Goal: Task Accomplishment & Management: Manage account settings

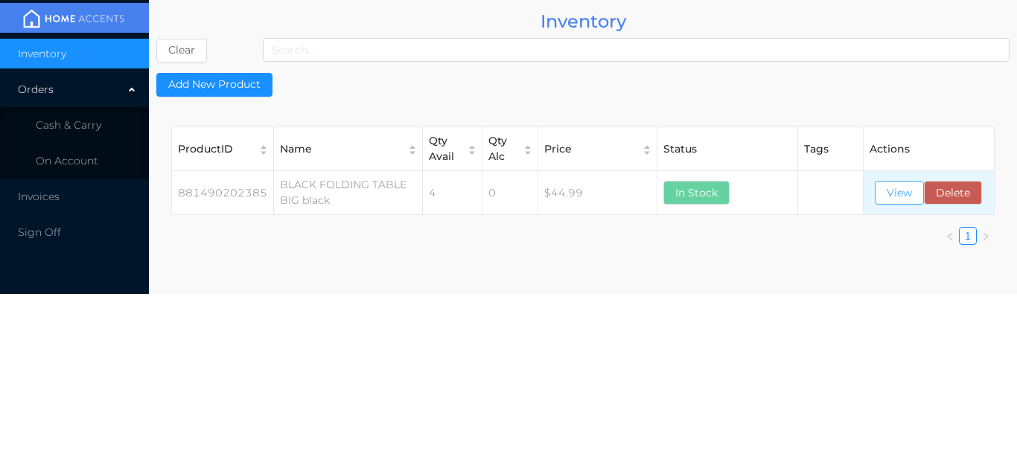
click at [890, 197] on button "View" at bounding box center [899, 193] width 49 height 24
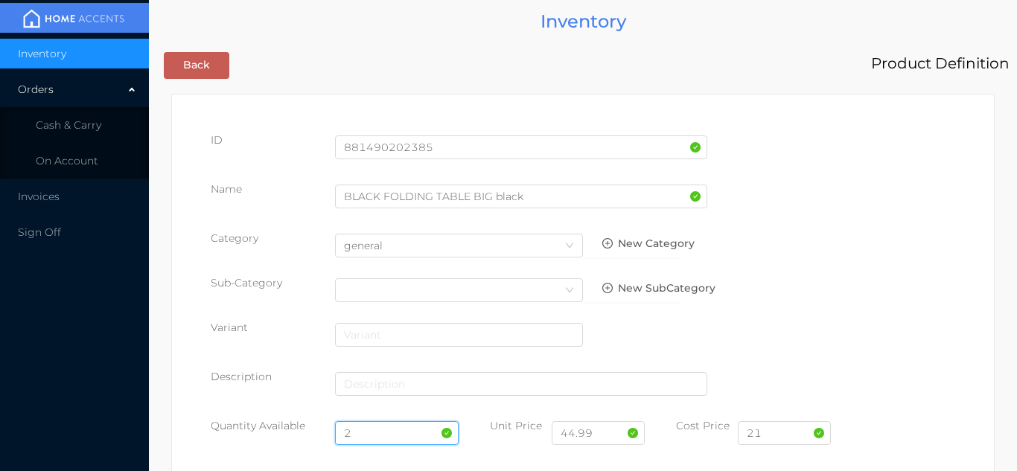
click at [383, 430] on input "2" at bounding box center [397, 433] width 124 height 24
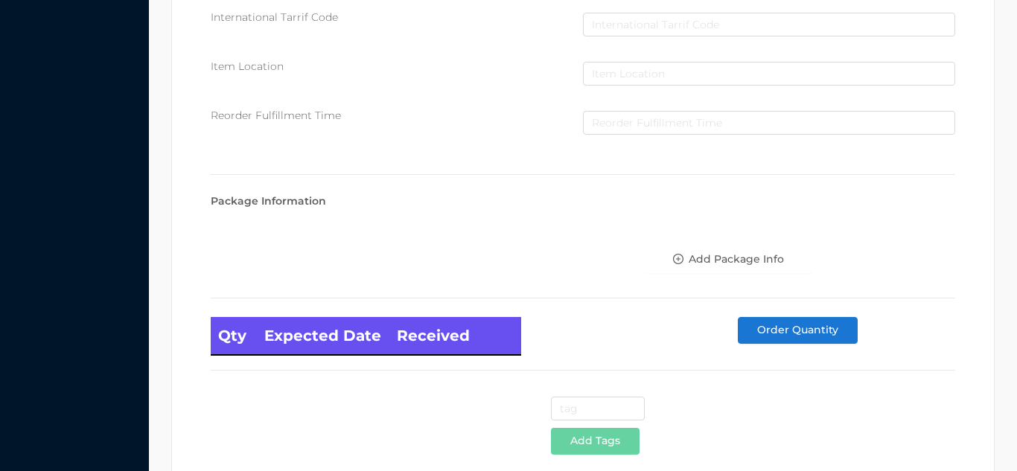
scroll to position [845, 0]
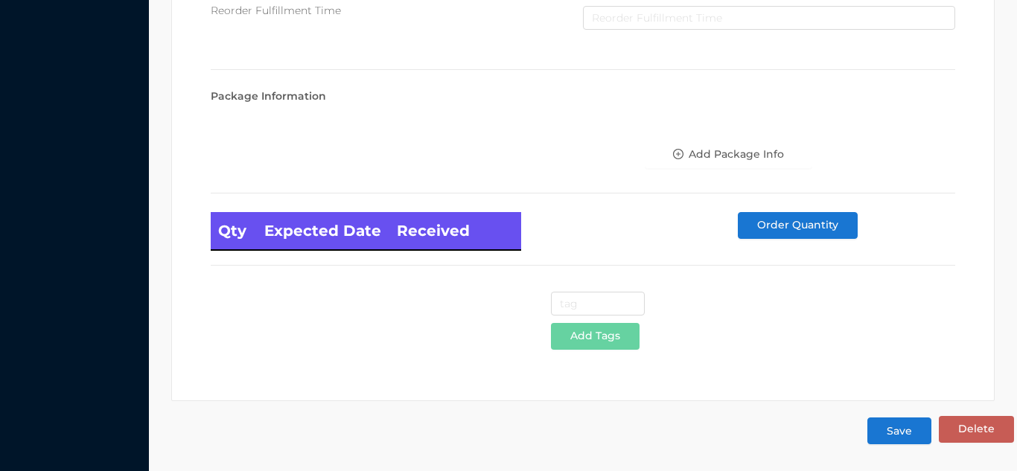
type input "4"
click at [897, 439] on button "Save" at bounding box center [900, 431] width 64 height 27
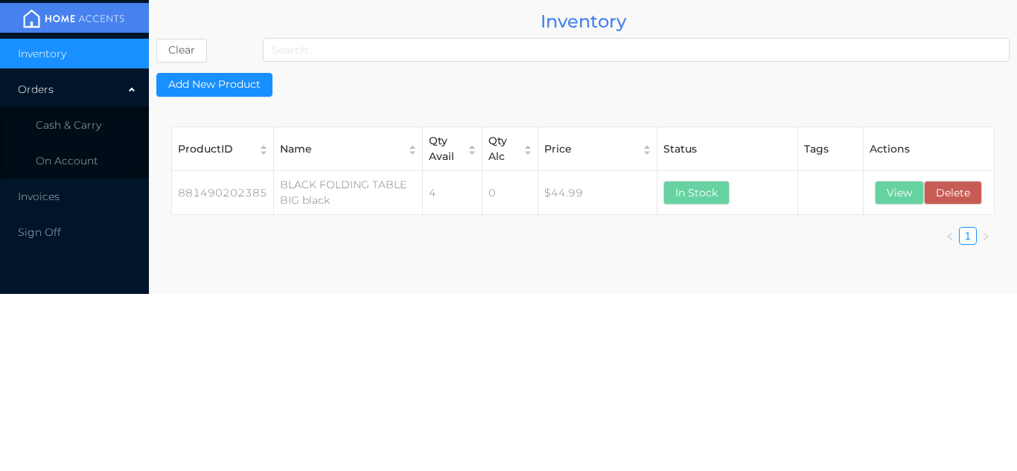
scroll to position [0, 0]
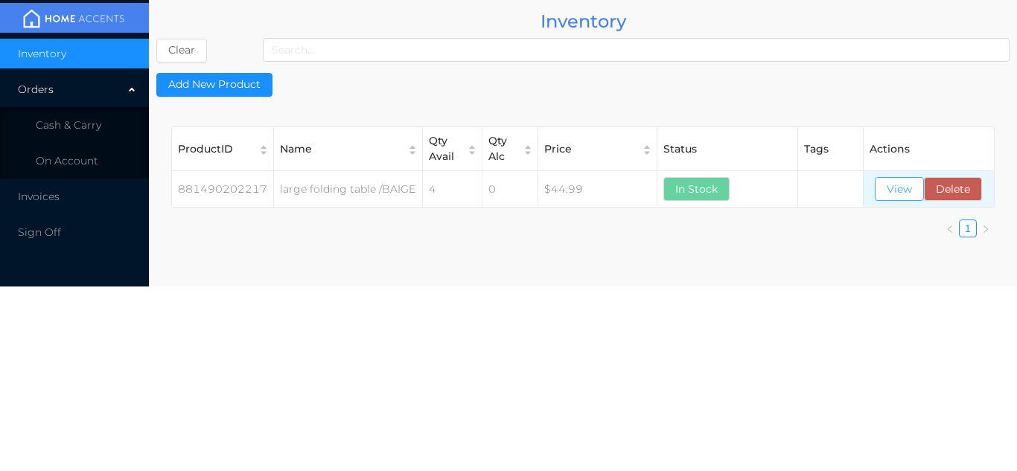
click at [894, 188] on button "View" at bounding box center [899, 189] width 49 height 24
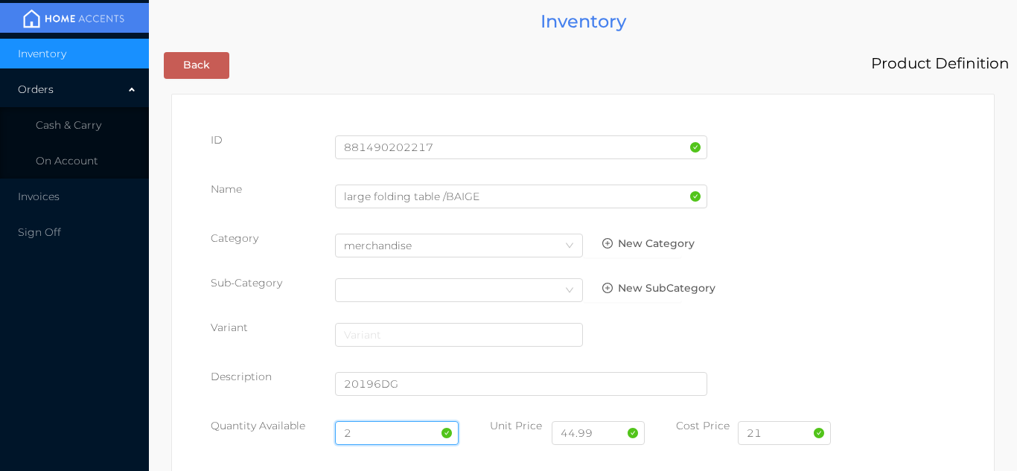
click at [376, 424] on input "2" at bounding box center [397, 433] width 124 height 24
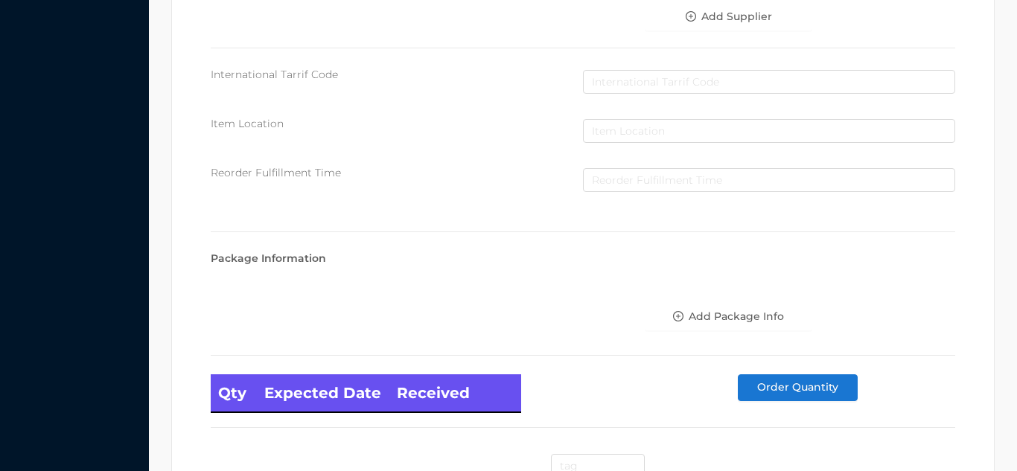
scroll to position [845, 0]
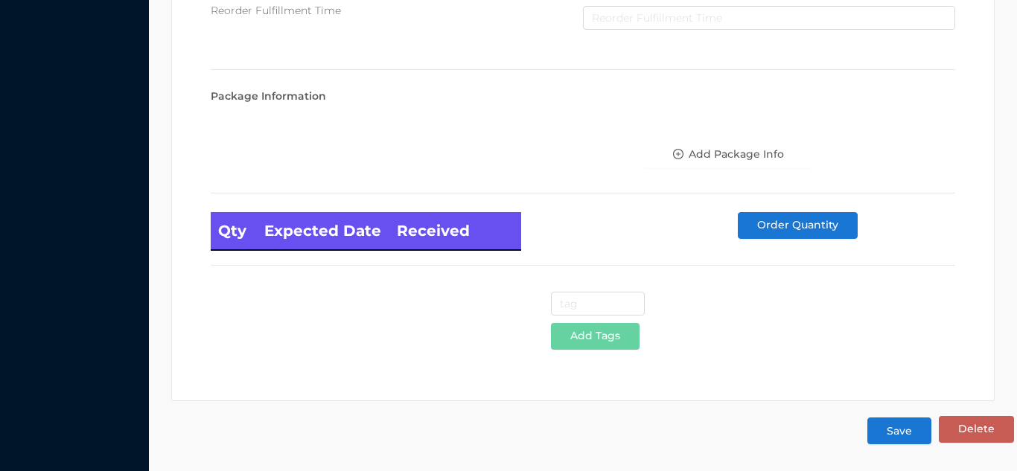
type input "4"
click at [899, 430] on button "Save" at bounding box center [900, 431] width 64 height 27
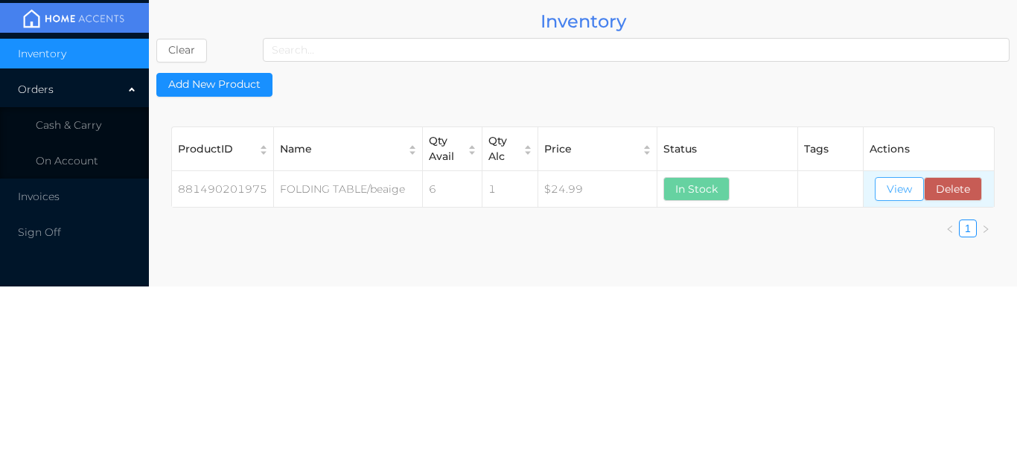
click at [915, 192] on button "View" at bounding box center [899, 189] width 49 height 24
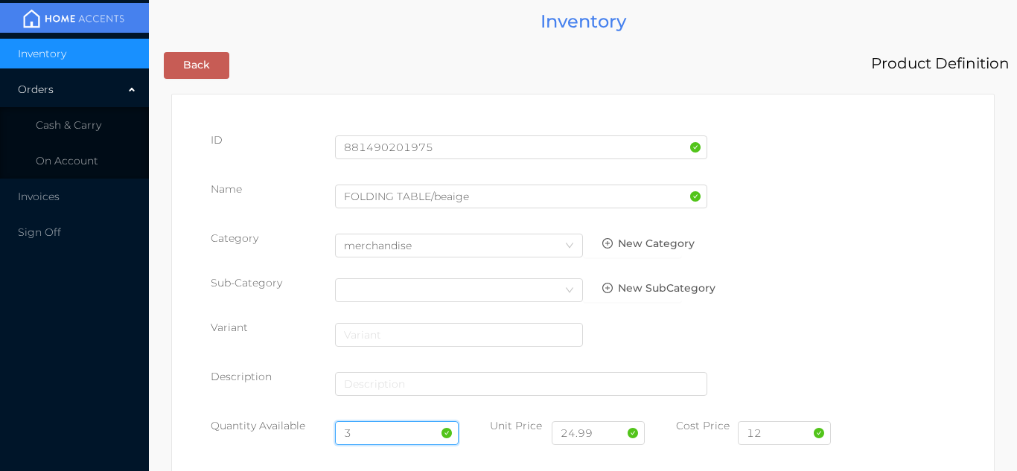
click at [374, 430] on input "3" at bounding box center [397, 433] width 124 height 24
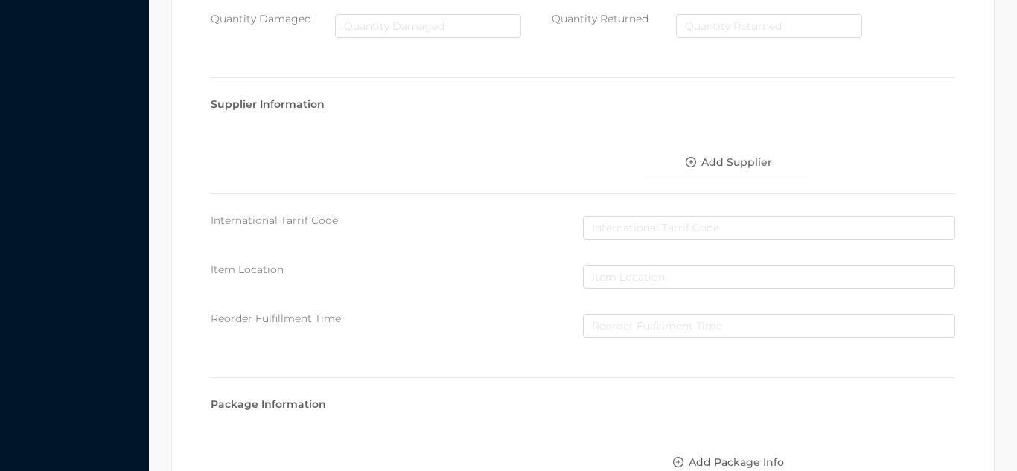
scroll to position [845, 0]
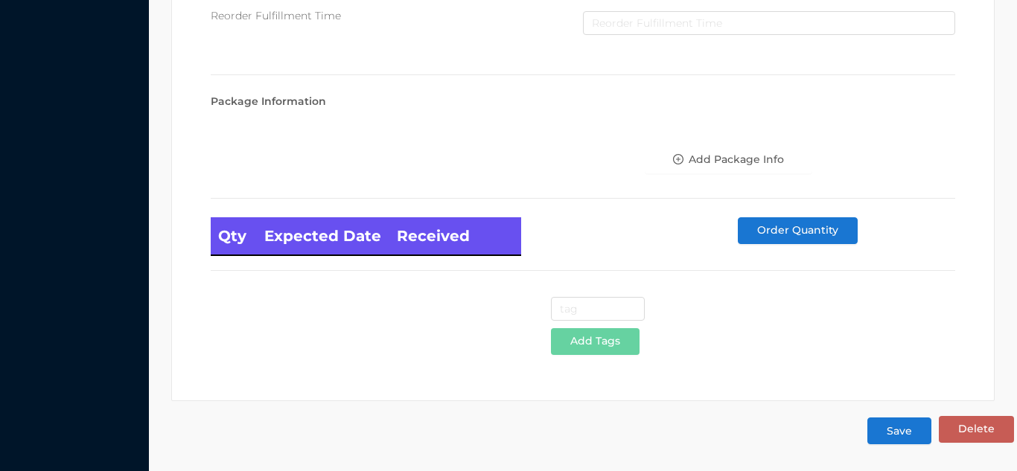
type input "8"
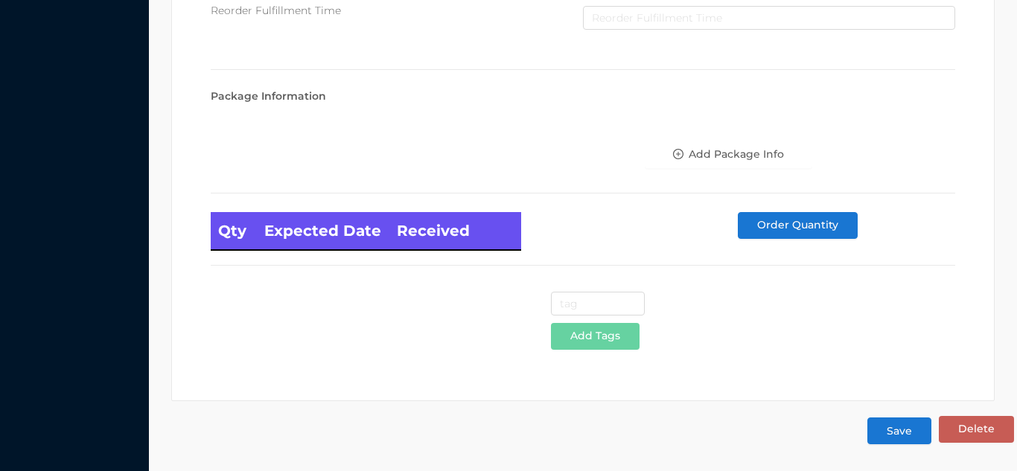
click at [896, 428] on button "Save" at bounding box center [900, 431] width 64 height 27
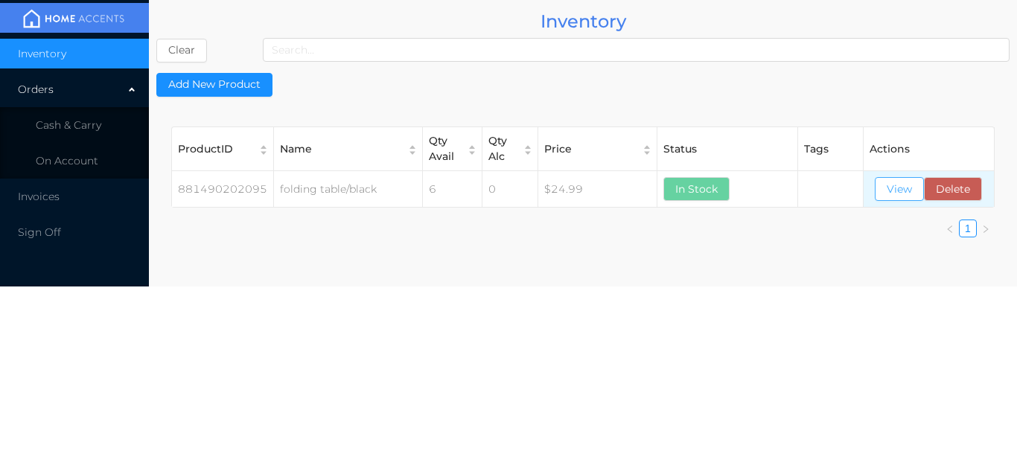
click at [890, 196] on button "View" at bounding box center [899, 189] width 49 height 24
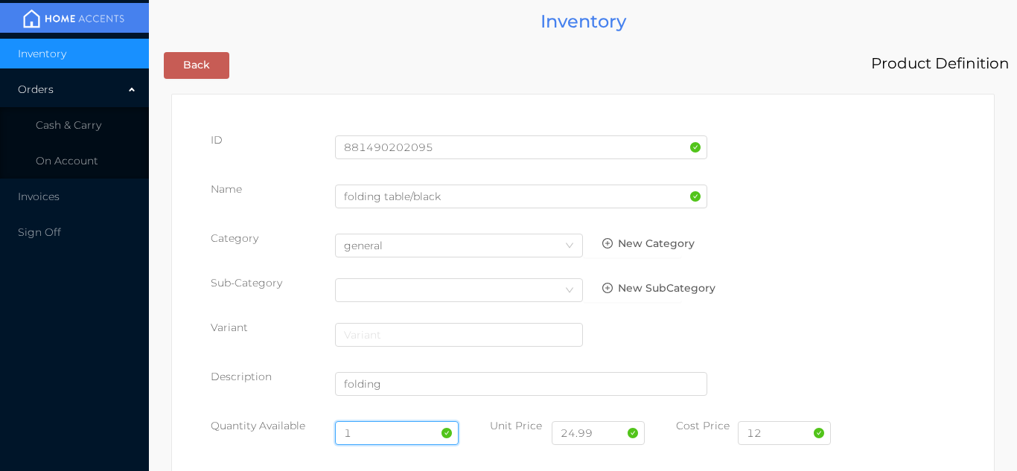
click at [394, 431] on input "1" at bounding box center [397, 433] width 124 height 24
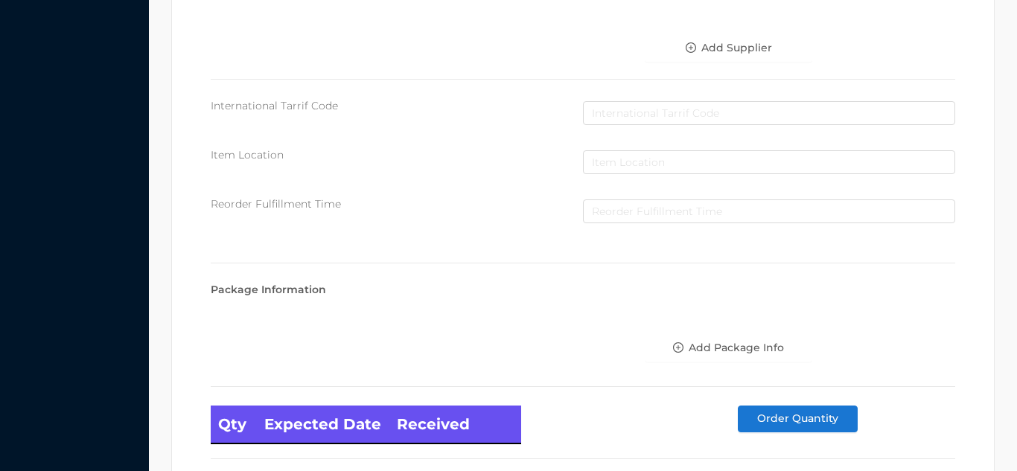
scroll to position [845, 0]
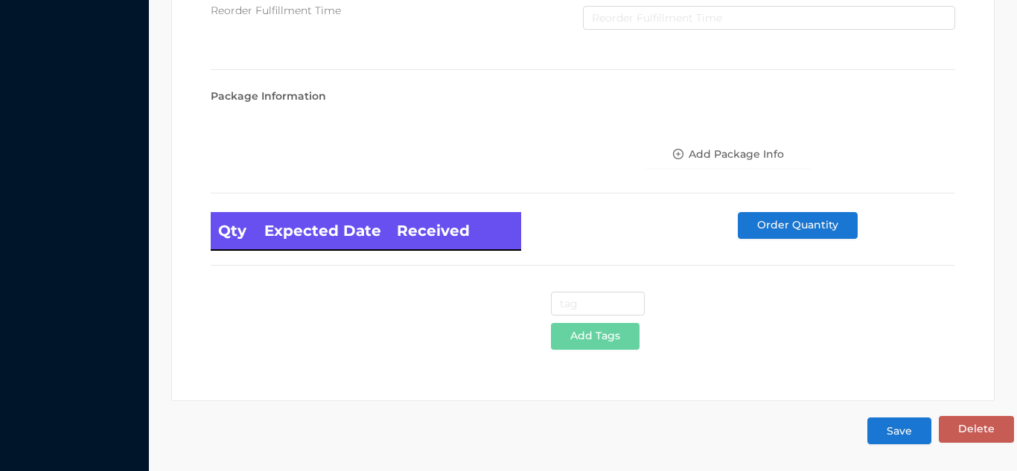
type input "4"
click at [905, 437] on button "Save" at bounding box center [900, 431] width 64 height 27
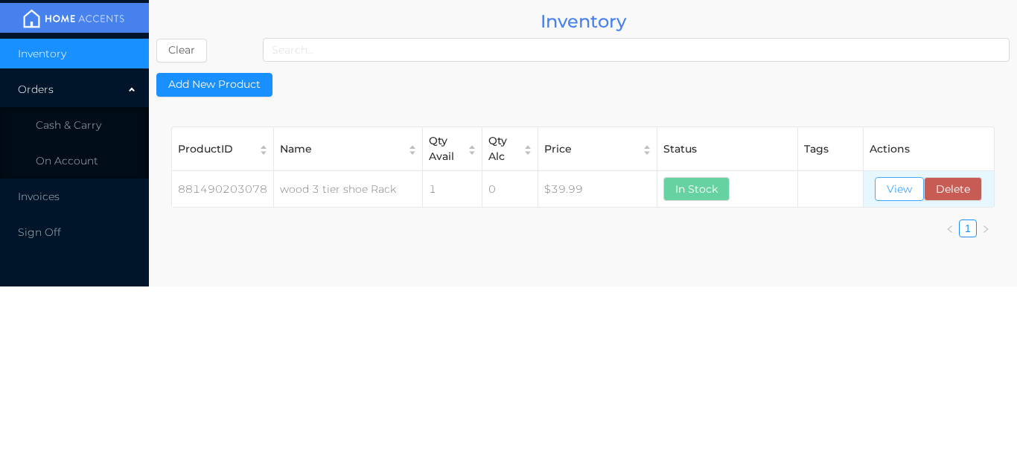
click at [875, 195] on button "View" at bounding box center [899, 189] width 49 height 24
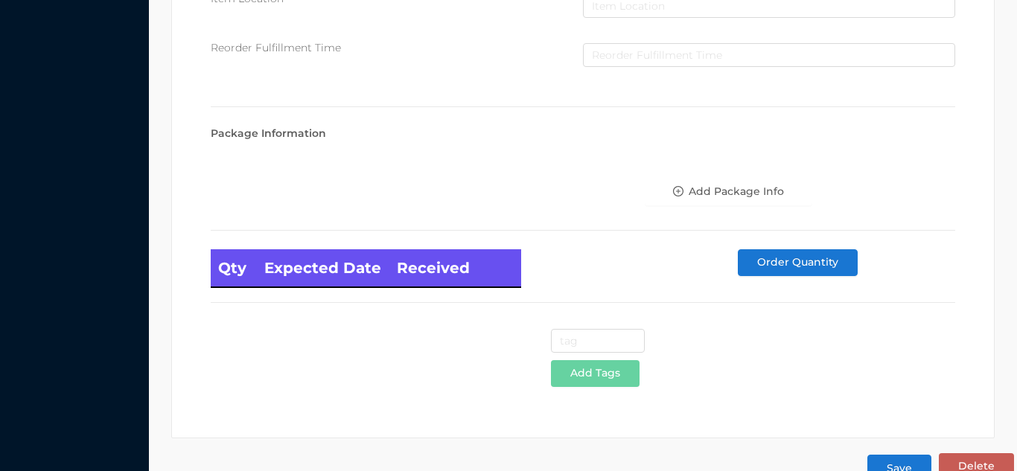
scroll to position [845, 0]
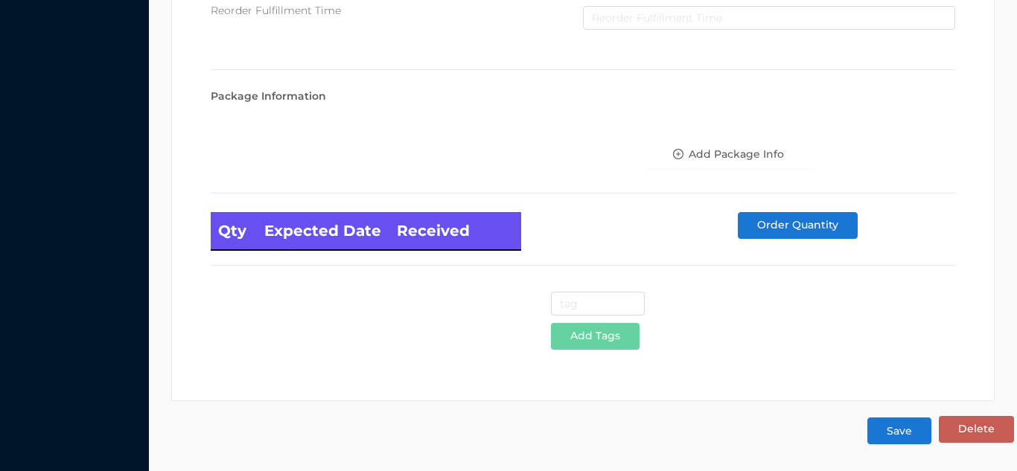
click at [896, 431] on button "Save" at bounding box center [900, 431] width 64 height 27
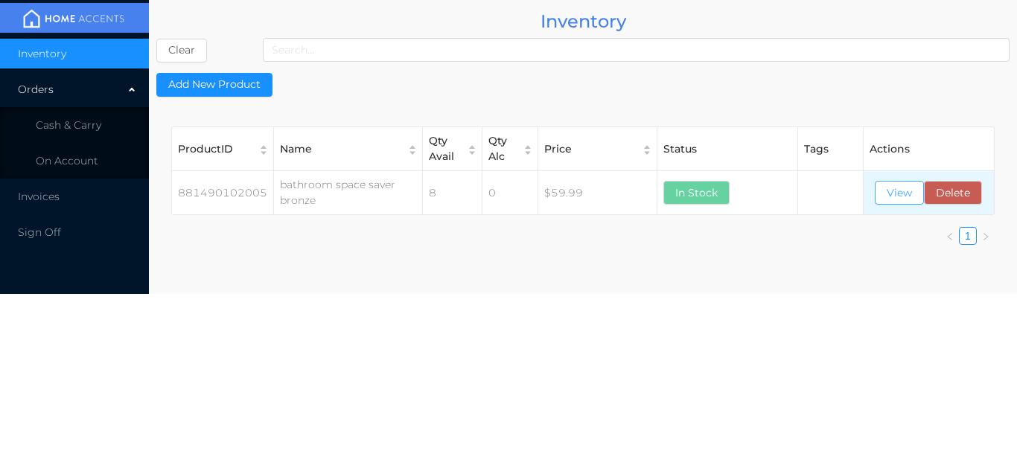
click at [897, 194] on button "View" at bounding box center [899, 193] width 49 height 24
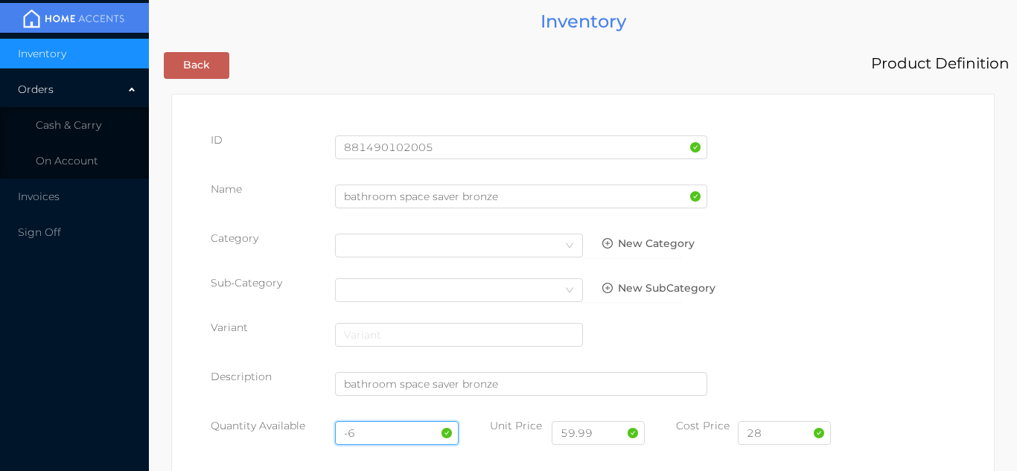
click at [385, 432] on input "-6" at bounding box center [397, 433] width 124 height 24
type input "-"
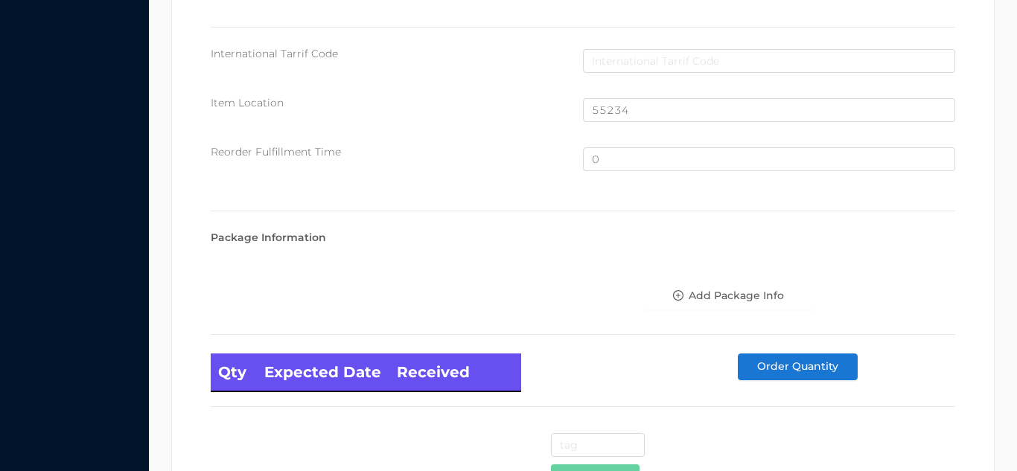
scroll to position [1002, 0]
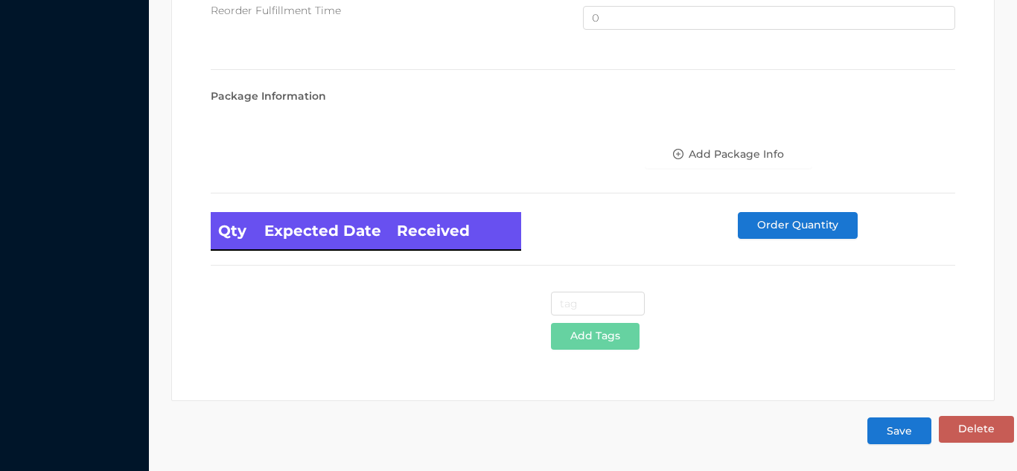
type input "16"
click at [901, 437] on button "Save" at bounding box center [900, 431] width 64 height 27
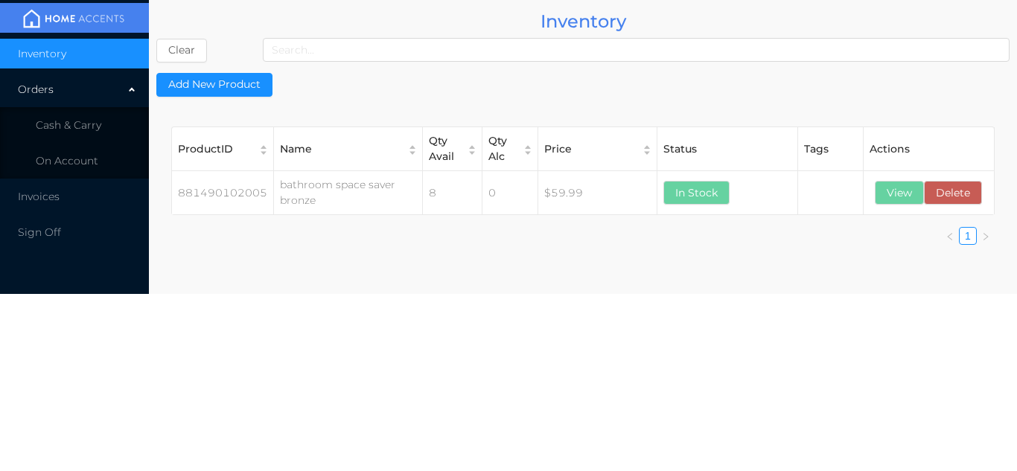
scroll to position [0, 0]
click at [900, 200] on button "View" at bounding box center [899, 193] width 49 height 24
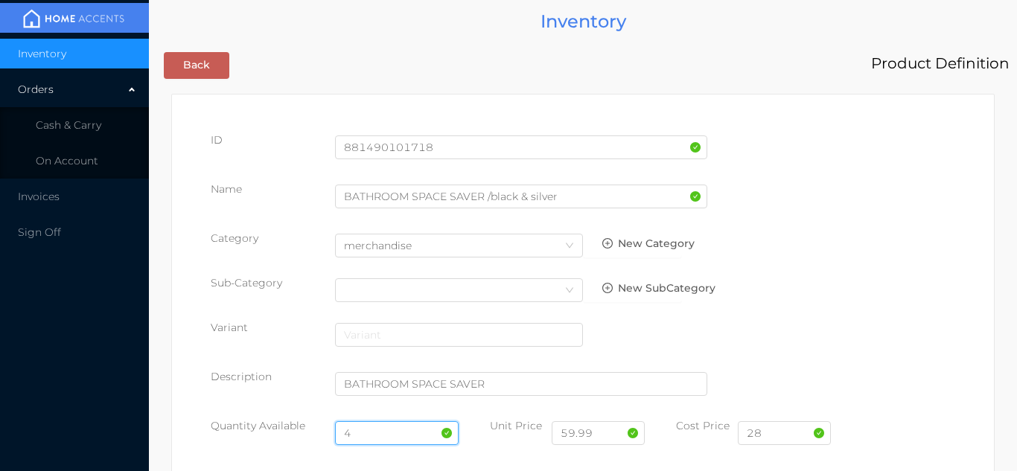
click at [371, 430] on input "4" at bounding box center [397, 433] width 124 height 24
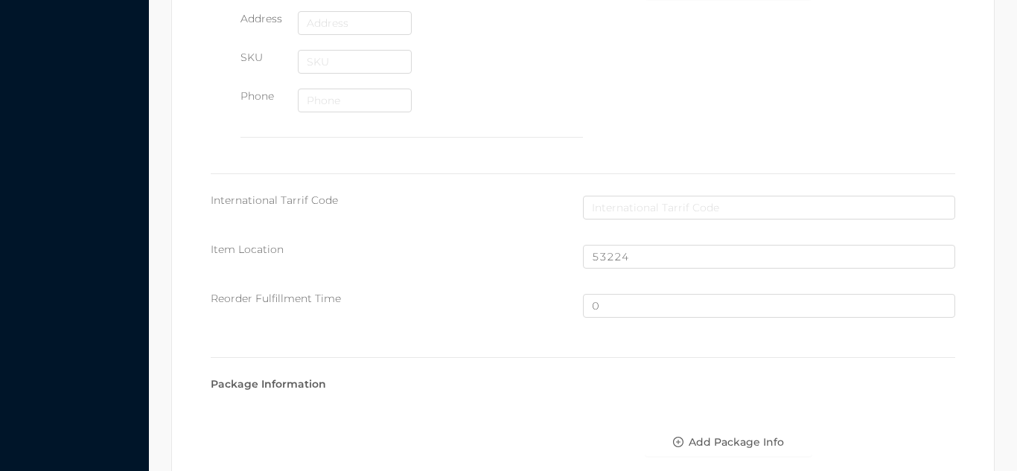
scroll to position [1002, 0]
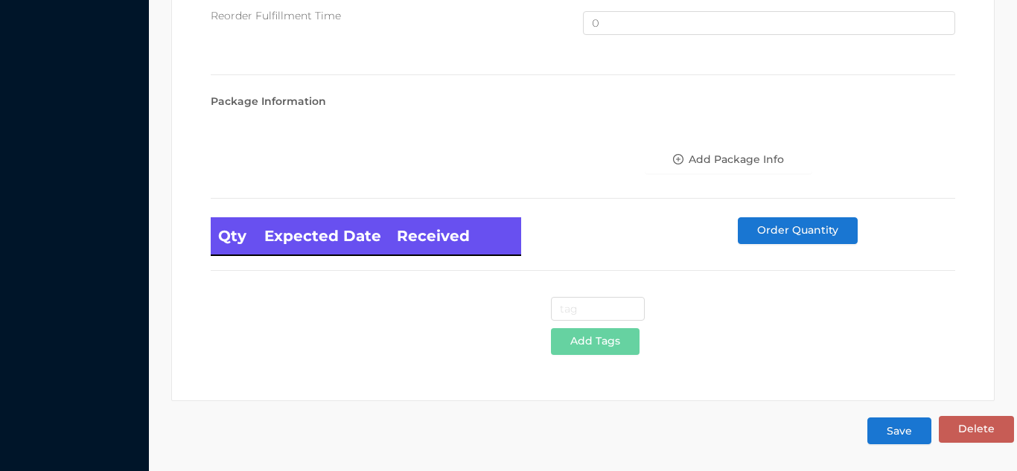
type input "20"
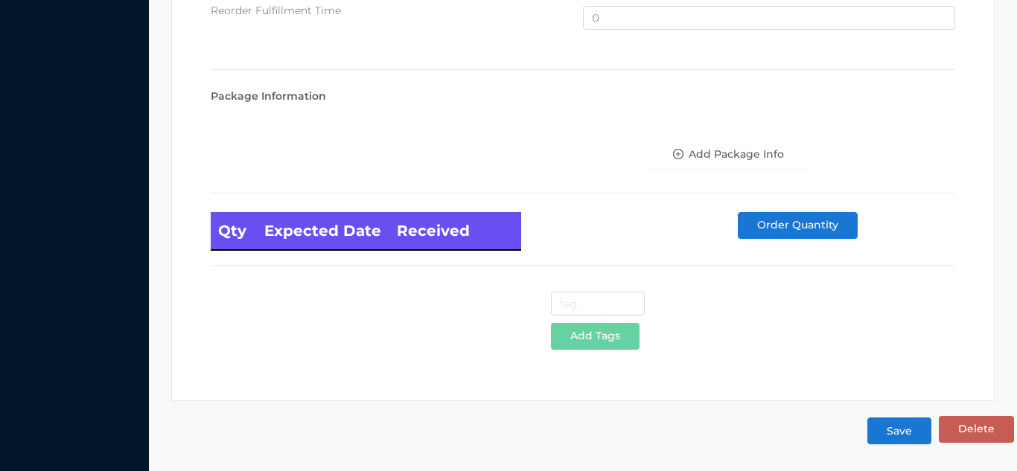
click at [898, 433] on button "Save" at bounding box center [900, 431] width 64 height 27
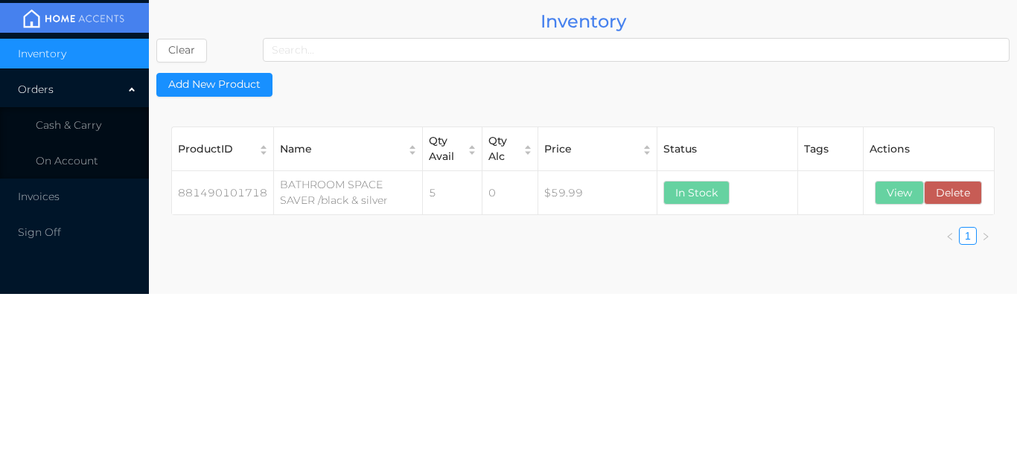
scroll to position [0, 0]
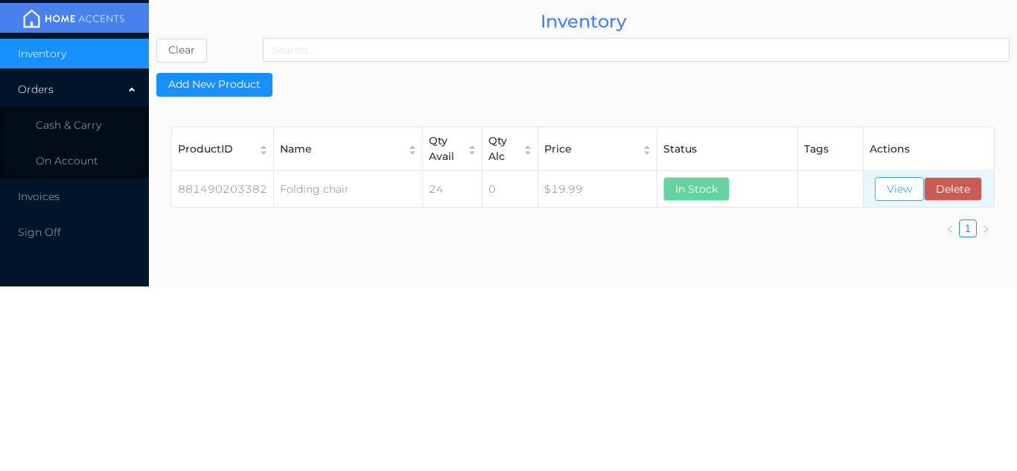
click at [888, 188] on button "View" at bounding box center [899, 189] width 49 height 24
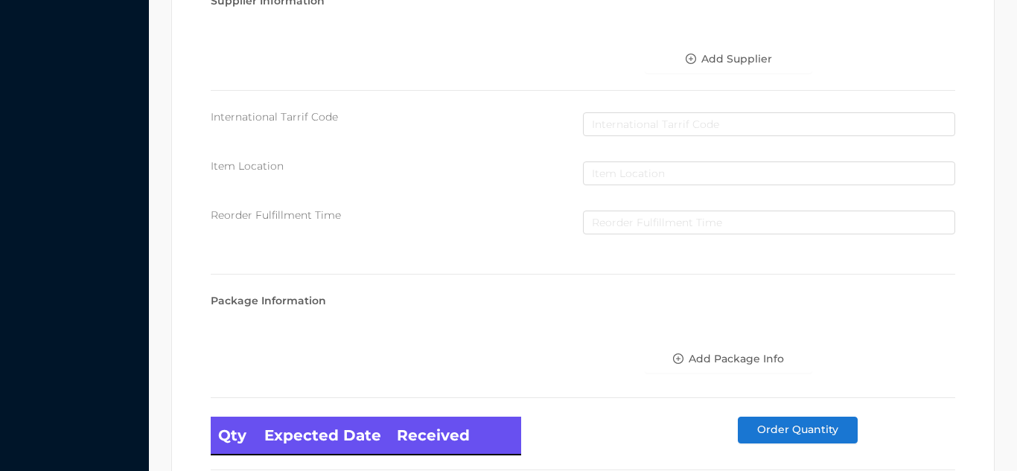
scroll to position [845, 0]
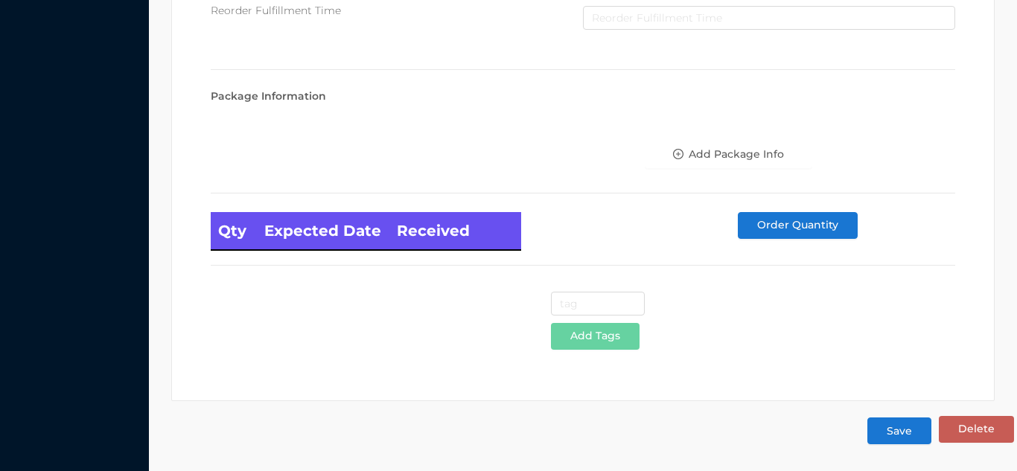
click at [914, 439] on button "Save" at bounding box center [900, 431] width 64 height 27
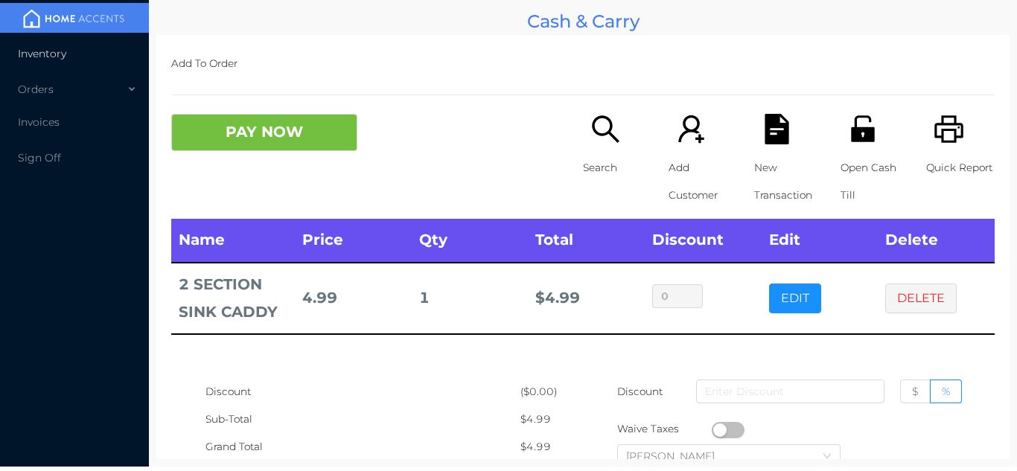
click at [58, 39] on li "Inventory" at bounding box center [74, 54] width 149 height 30
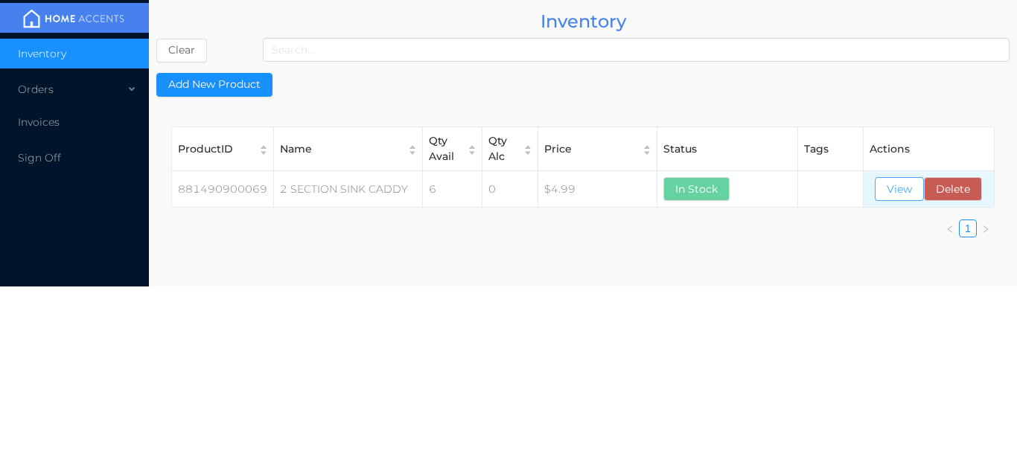
click at [899, 194] on button "View" at bounding box center [899, 189] width 49 height 24
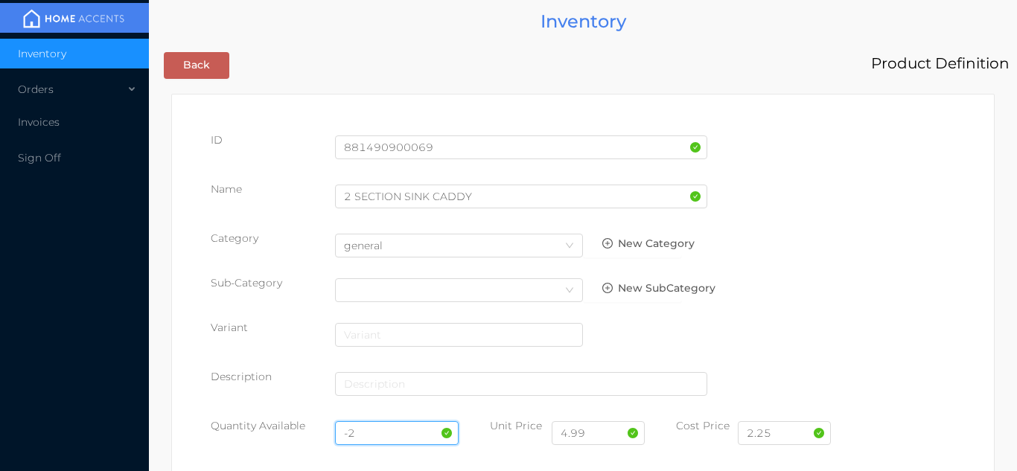
click at [391, 430] on input "-2" at bounding box center [397, 433] width 124 height 24
type input "-"
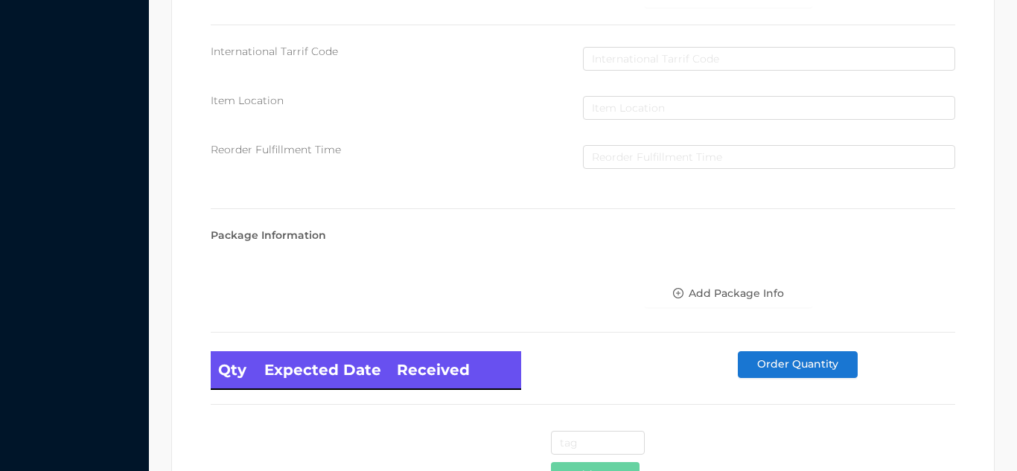
scroll to position [845, 0]
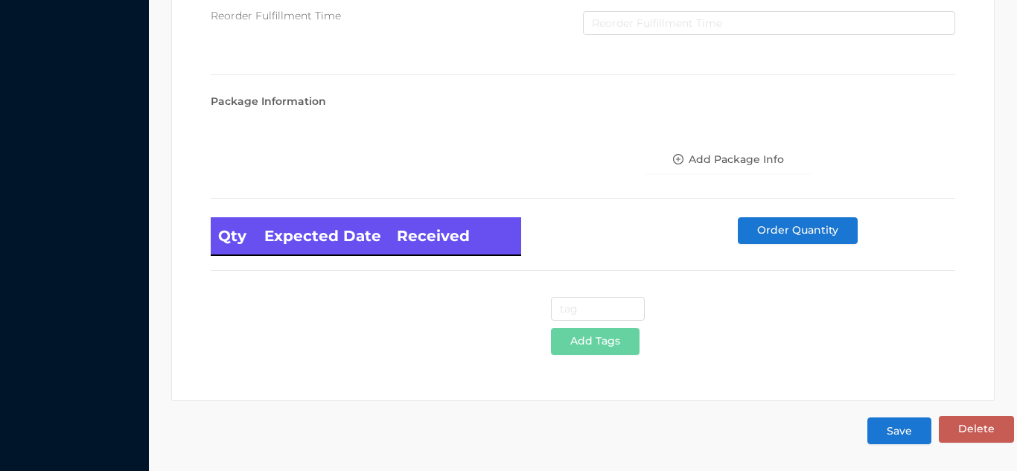
type input "6"
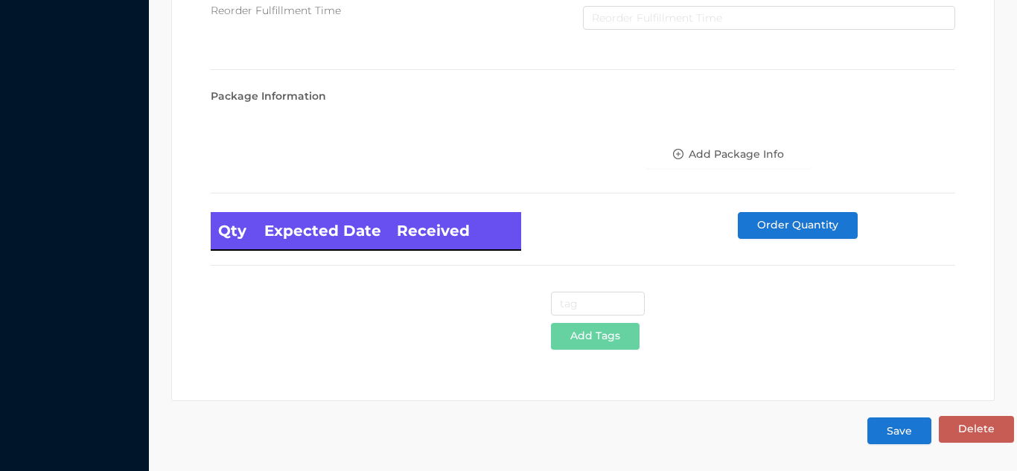
click at [898, 438] on button "Save" at bounding box center [900, 431] width 64 height 27
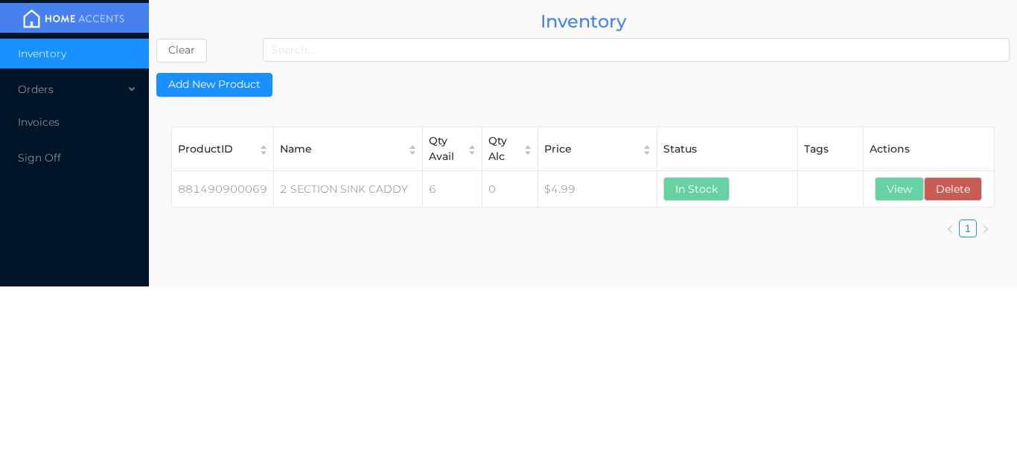
scroll to position [0, 0]
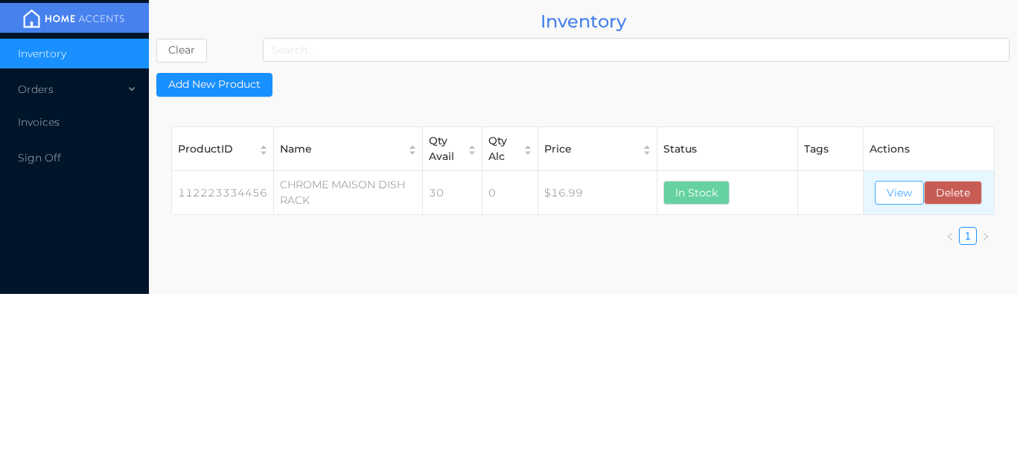
click at [901, 198] on button "View" at bounding box center [899, 193] width 49 height 24
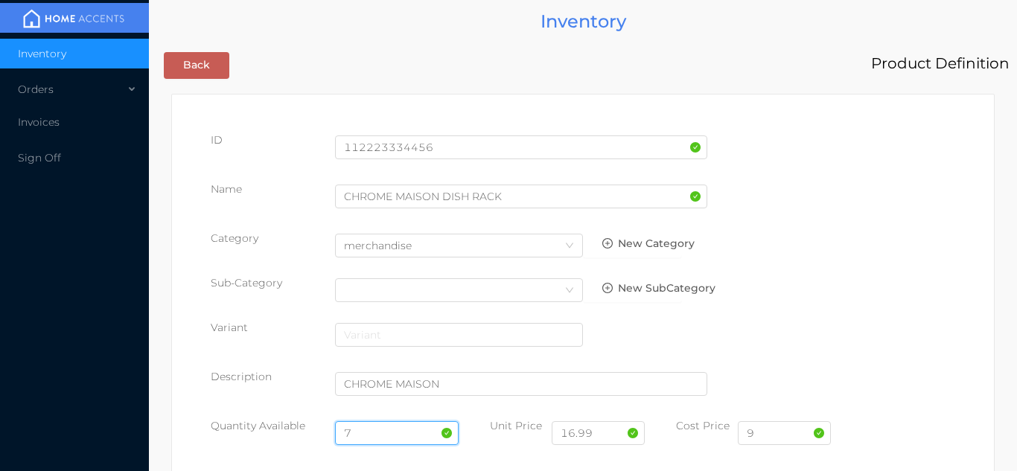
click at [386, 431] on input "7" at bounding box center [397, 433] width 124 height 24
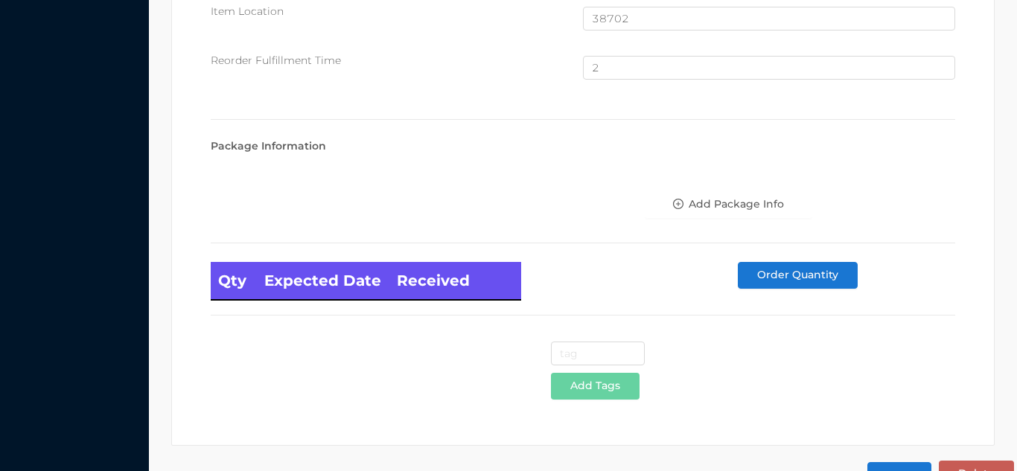
scroll to position [1002, 0]
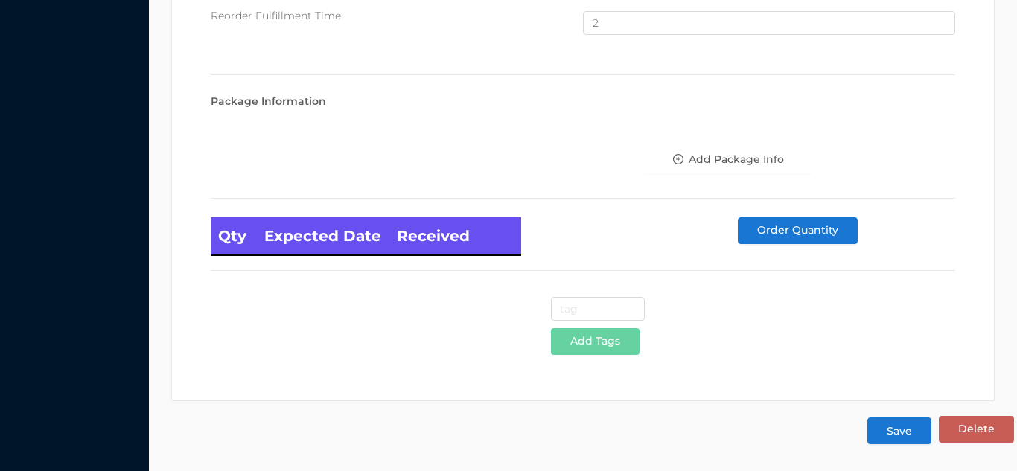
type input "24"
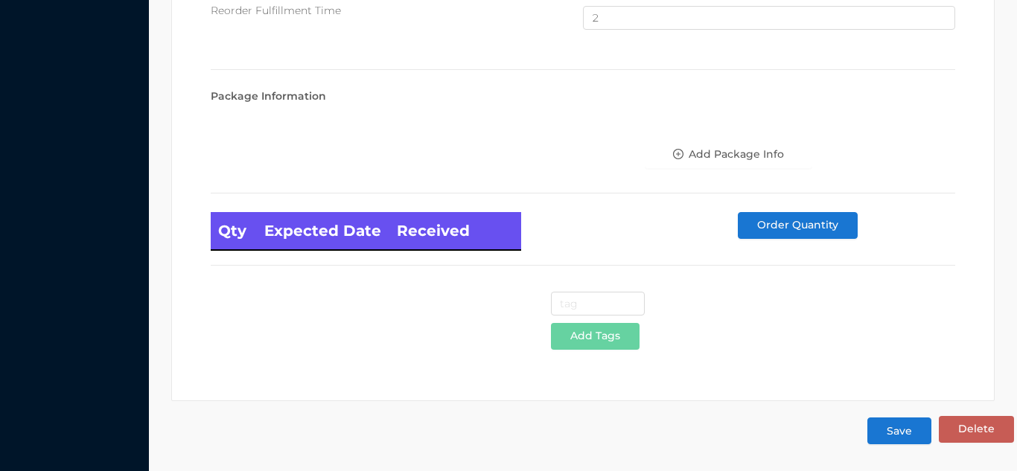
click at [926, 430] on button "Save" at bounding box center [900, 431] width 64 height 27
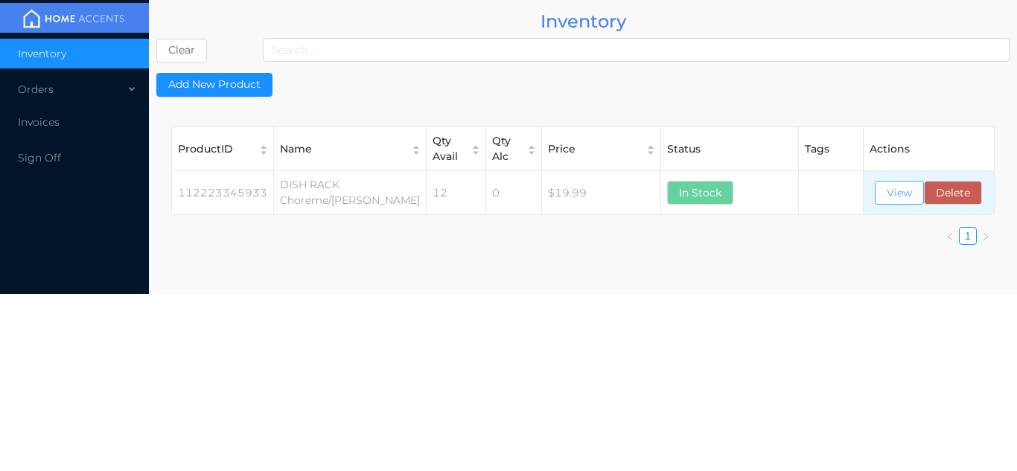
click at [879, 203] on button "View" at bounding box center [899, 193] width 49 height 24
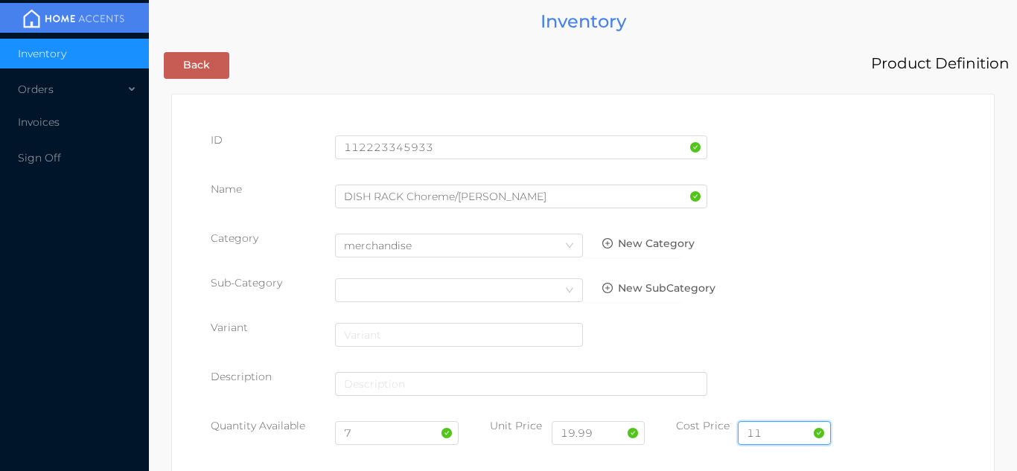
click at [786, 429] on input "11" at bounding box center [784, 433] width 93 height 24
type input "12"
click at [401, 430] on input "7" at bounding box center [397, 433] width 124 height 24
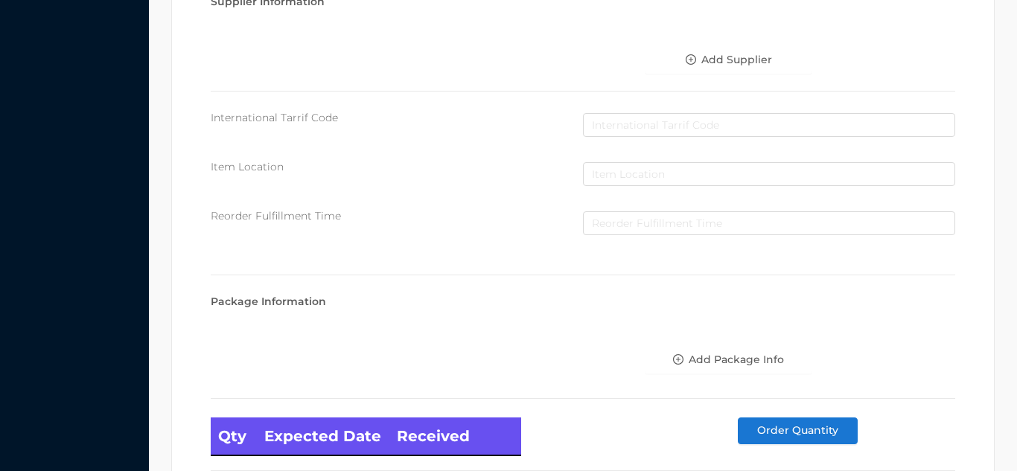
scroll to position [845, 0]
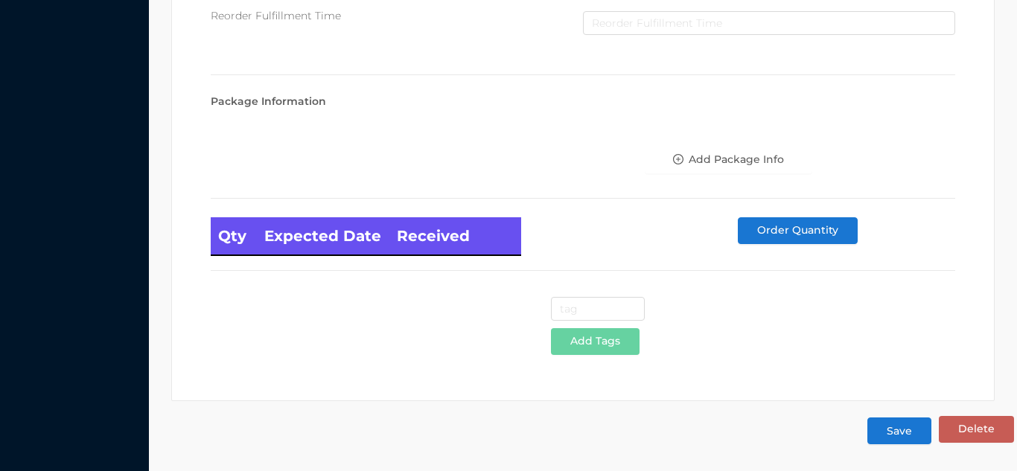
type input "12"
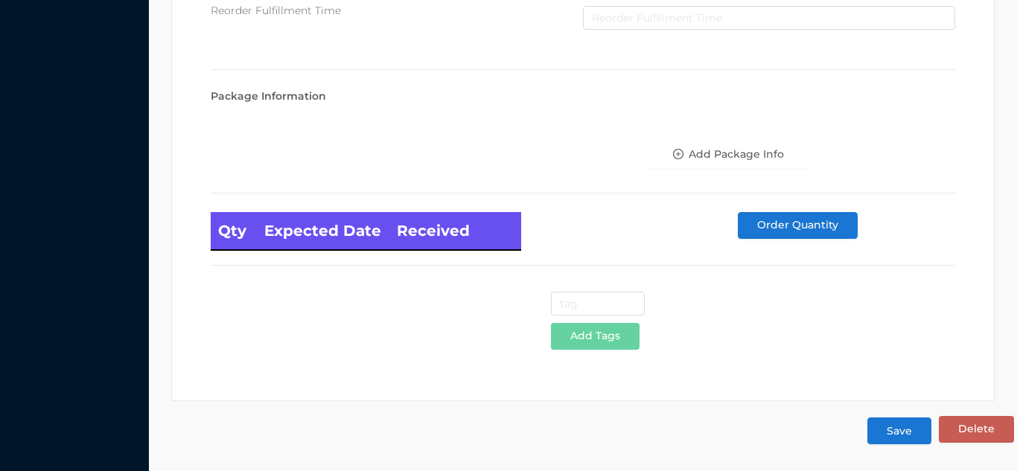
click at [913, 435] on button "Save" at bounding box center [900, 431] width 64 height 27
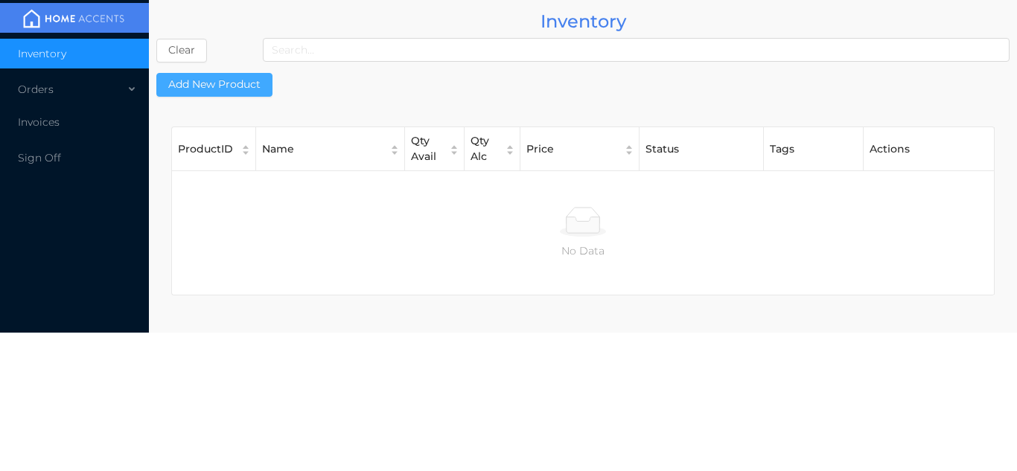
click at [240, 83] on button "Add New Product" at bounding box center [214, 85] width 116 height 24
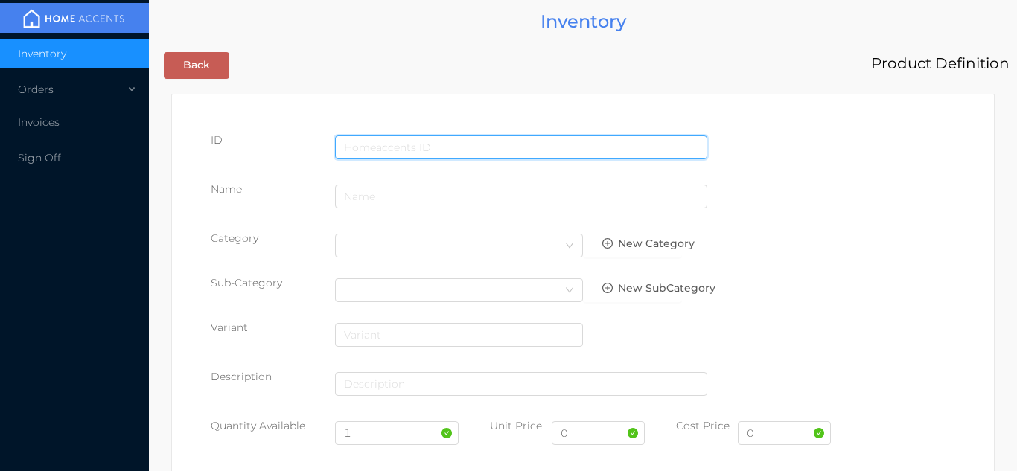
click at [383, 144] on input "text" at bounding box center [521, 148] width 372 height 24
type input "881490104191"
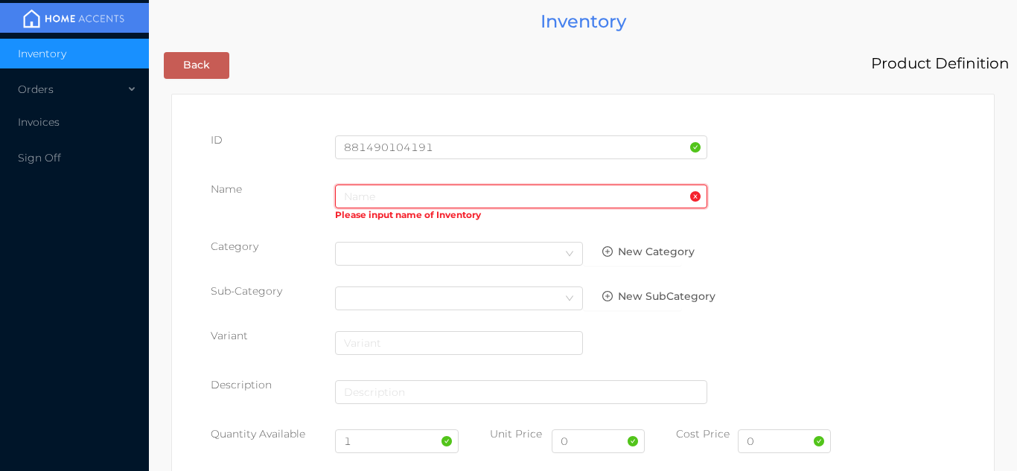
click at [454, 200] on input "text" at bounding box center [521, 197] width 372 height 24
click at [395, 202] on input "text" at bounding box center [521, 197] width 372 height 24
click at [386, 208] on input "text" at bounding box center [521, 197] width 372 height 24
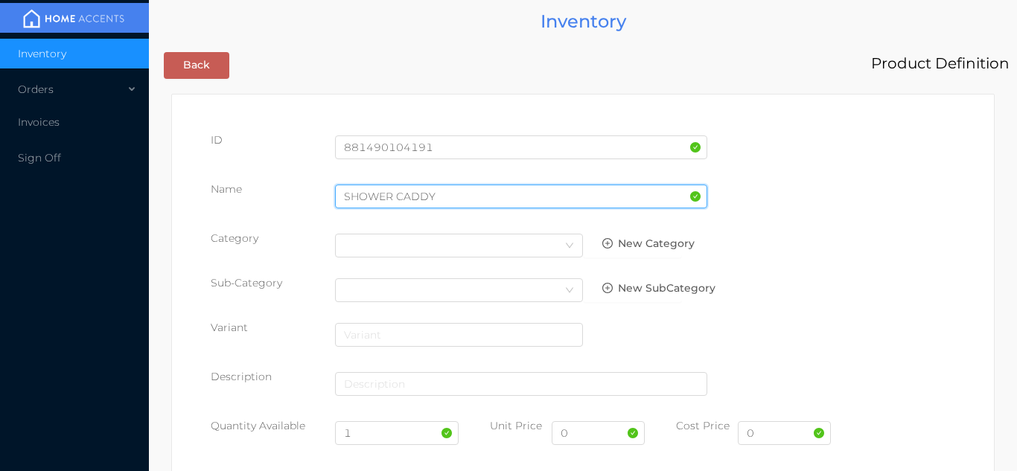
type input "SHOWER CADDY"
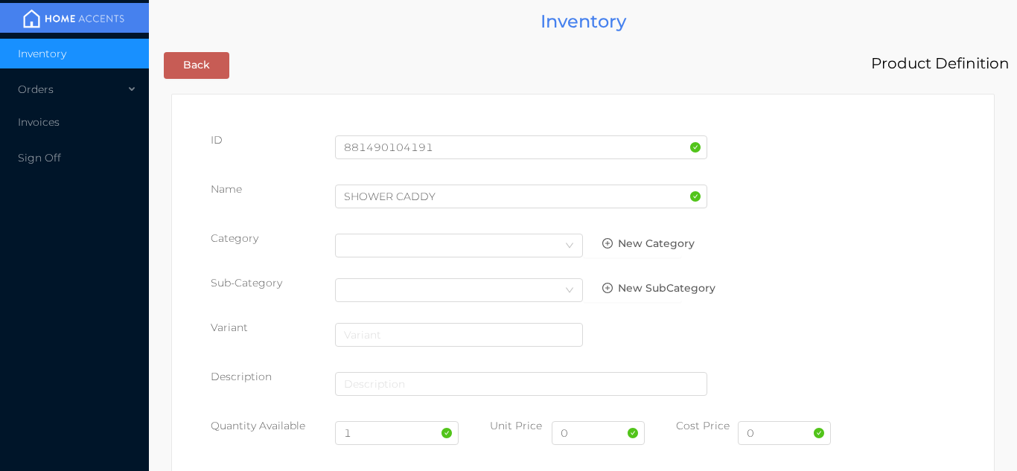
click at [908, 214] on div "Name SHOWER CADDY" at bounding box center [583, 203] width 745 height 42
click at [384, 438] on input "1" at bounding box center [397, 433] width 124 height 24
type input "6"
click at [601, 443] on input "0" at bounding box center [598, 433] width 93 height 24
type input "16.99"
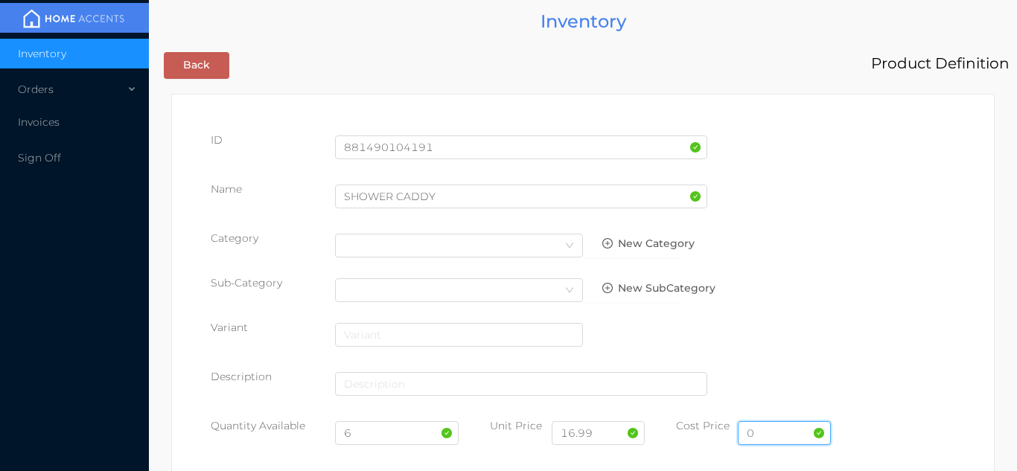
click at [787, 437] on input "0" at bounding box center [784, 433] width 93 height 24
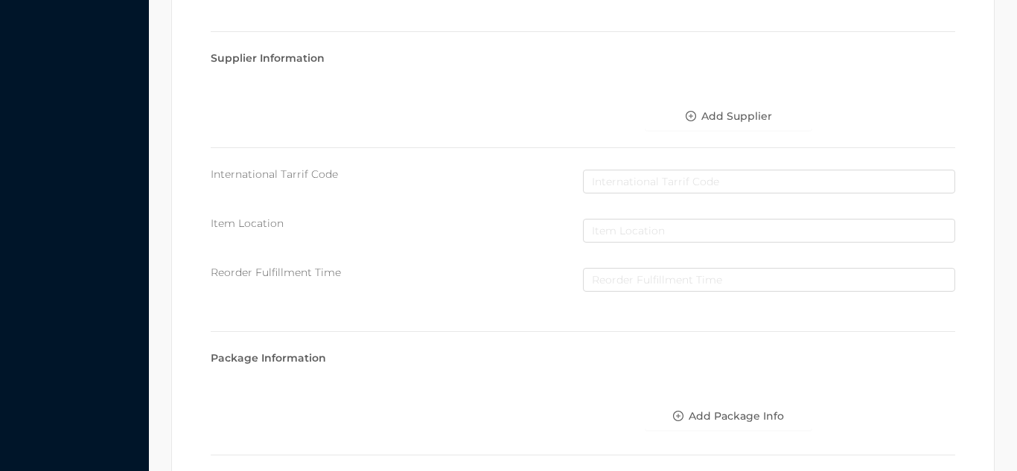
scroll to position [766, 0]
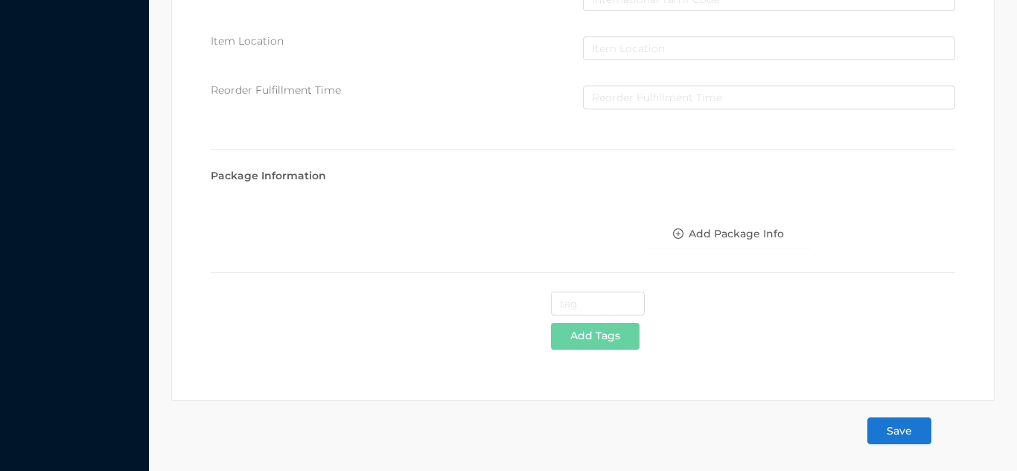
type input "8.50"
click at [900, 439] on button "Save" at bounding box center [900, 431] width 64 height 27
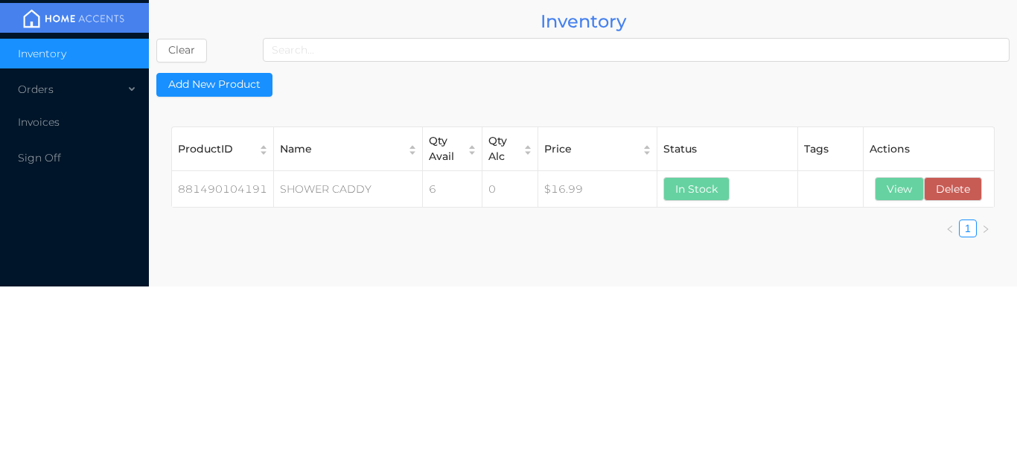
scroll to position [0, 0]
click at [908, 191] on button "View" at bounding box center [899, 189] width 49 height 24
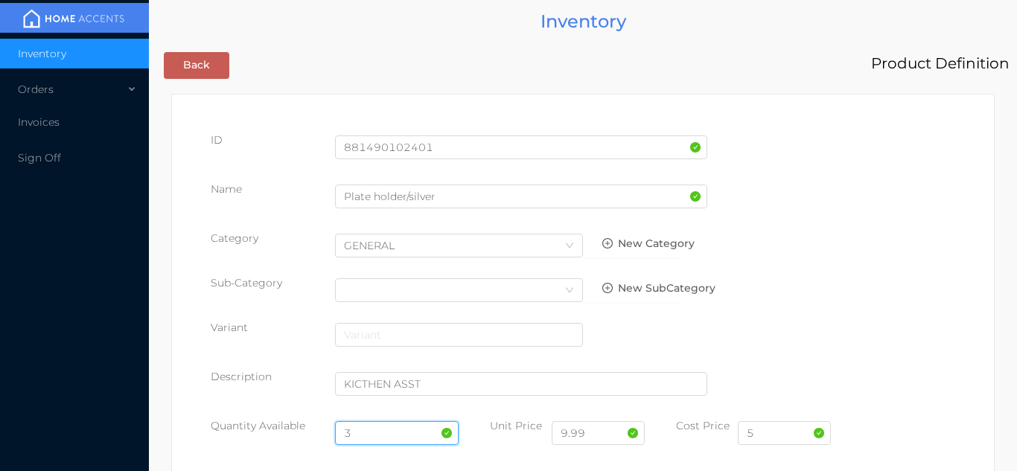
click at [368, 431] on input "3" at bounding box center [397, 433] width 124 height 24
type input "12"
click at [782, 427] on input "5" at bounding box center [784, 433] width 93 height 24
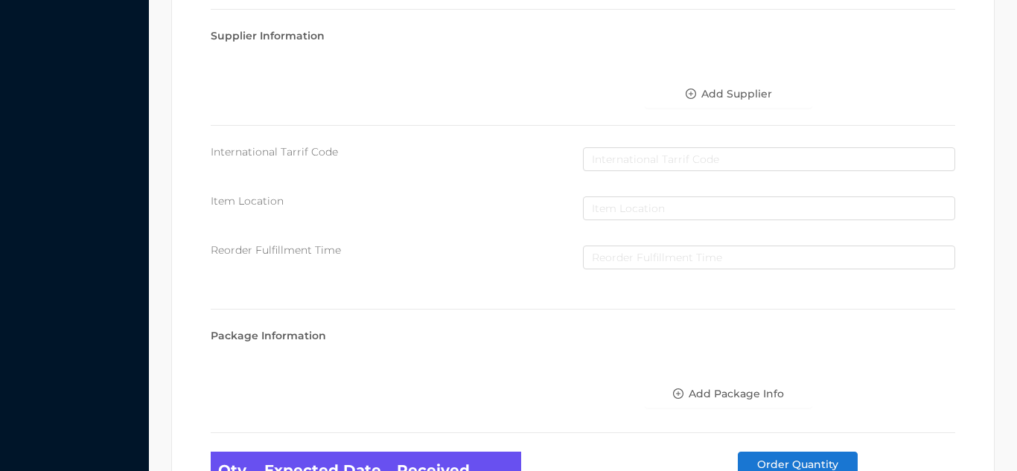
scroll to position [845, 0]
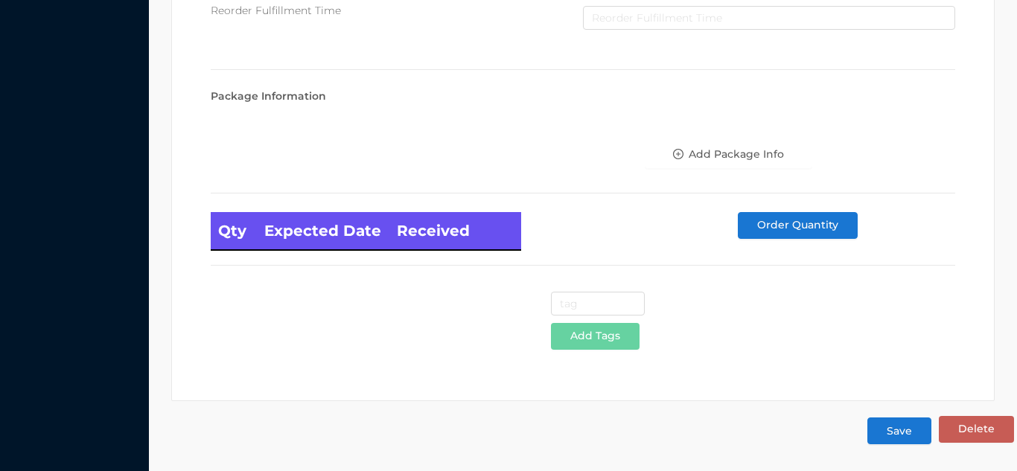
click at [911, 426] on button "Save" at bounding box center [900, 431] width 64 height 27
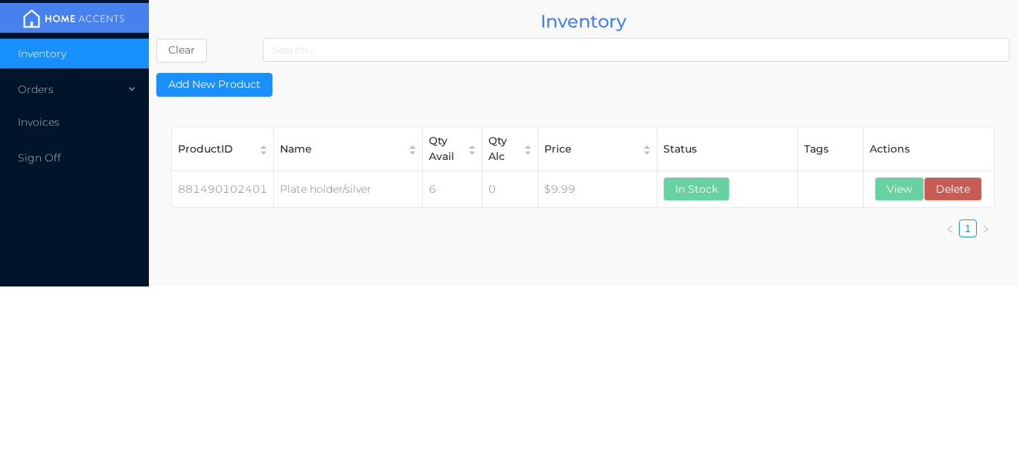
scroll to position [0, 0]
